Goal: Task Accomplishment & Management: Complete application form

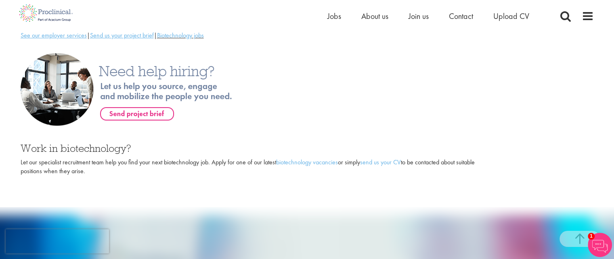
scroll to position [323, 0]
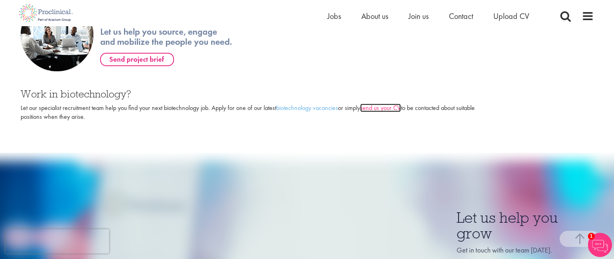
click at [387, 104] on link "send us your CV" at bounding box center [380, 108] width 41 height 8
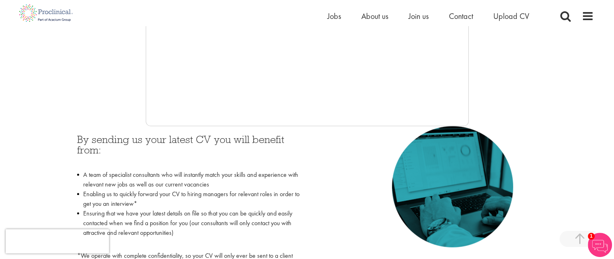
scroll to position [288, 0]
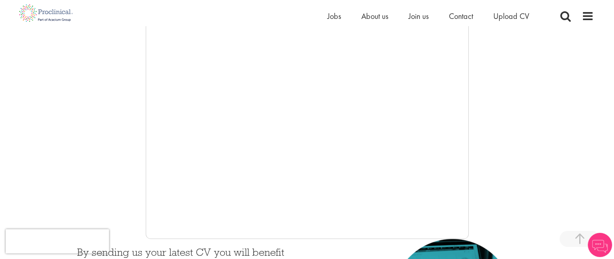
scroll to position [167, 0]
